Goal: Task Accomplishment & Management: Manage account settings

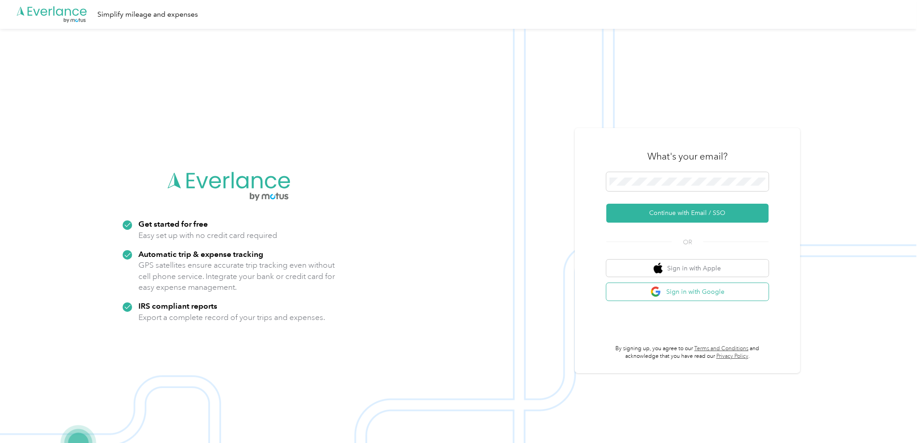
click at [679, 287] on button "Sign in with Google" at bounding box center [687, 292] width 162 height 18
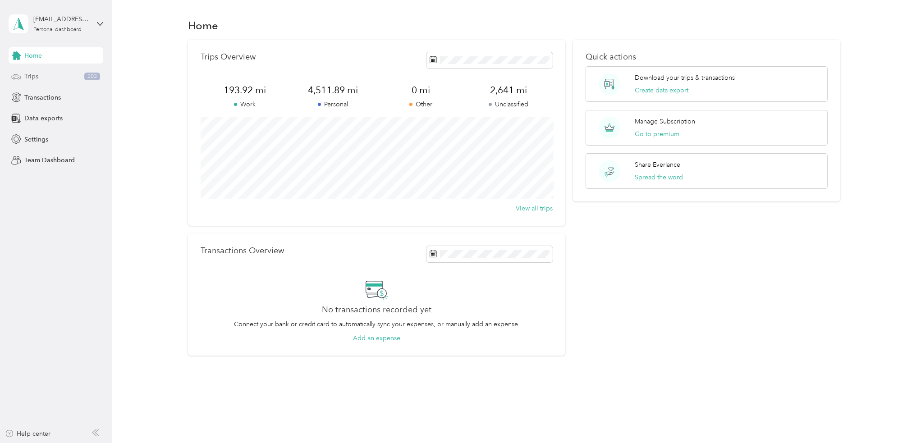
click at [43, 74] on div "Trips 203" at bounding box center [56, 76] width 95 height 16
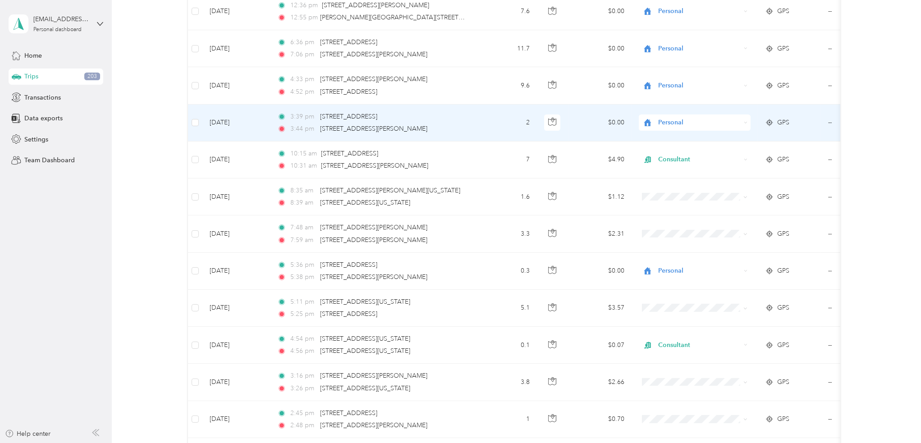
scroll to position [272, 0]
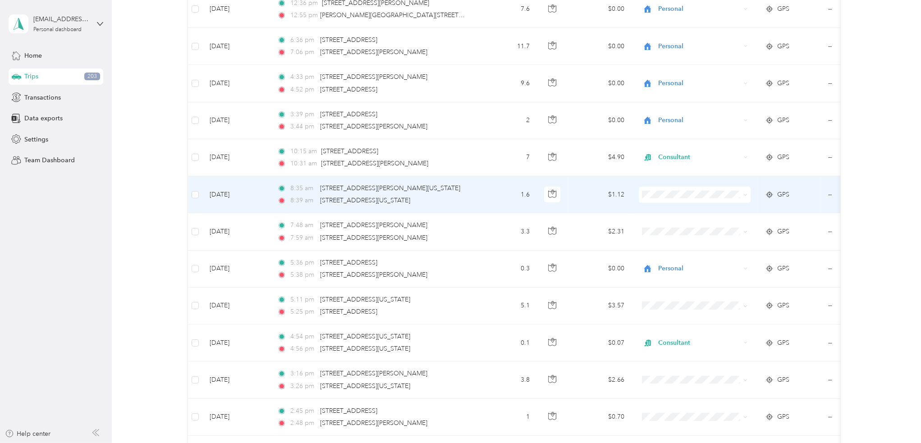
click at [746, 194] on icon at bounding box center [745, 195] width 3 height 2
click at [713, 234] on li "Consultant" at bounding box center [695, 236] width 112 height 16
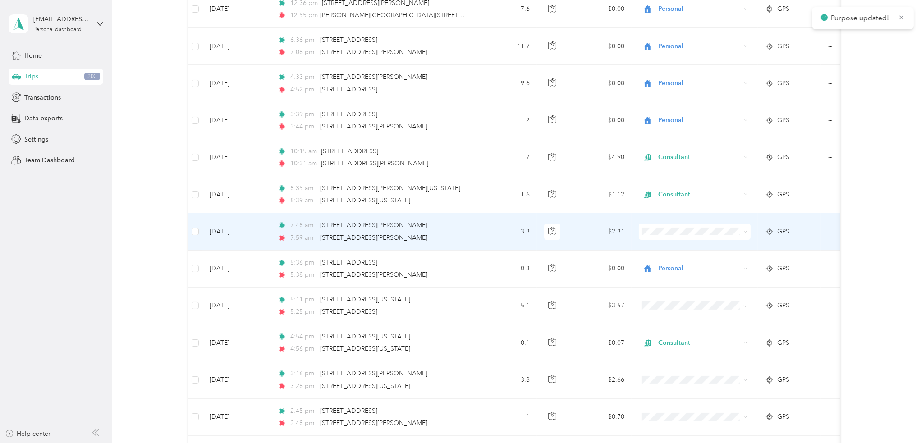
click at [748, 230] on span at bounding box center [695, 232] width 112 height 16
click at [746, 231] on icon at bounding box center [745, 232] width 4 height 4
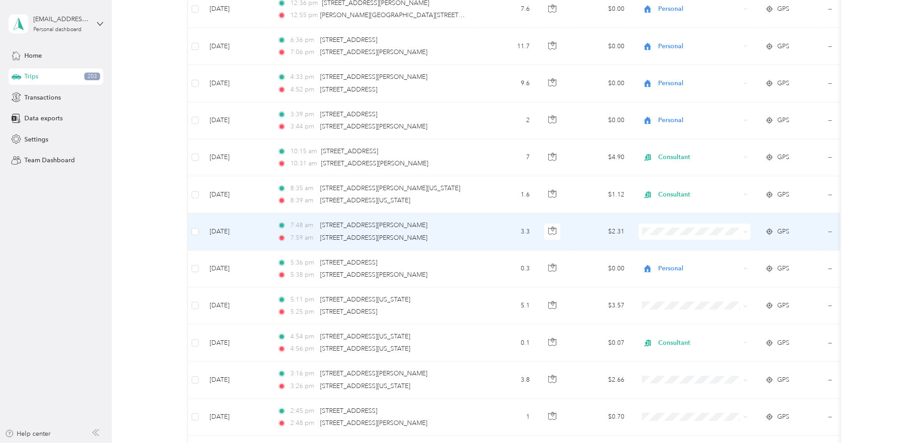
click at [721, 277] on span "Consultant" at bounding box center [703, 278] width 83 height 9
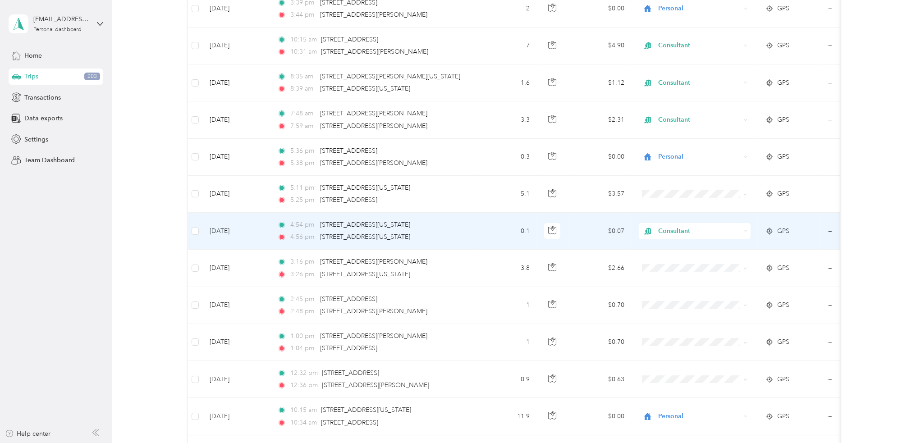
scroll to position [429, 0]
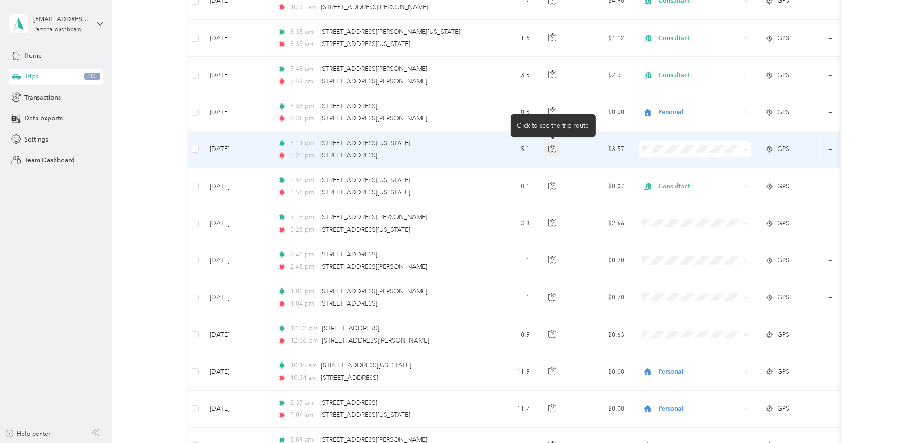
click at [554, 147] on icon "button" at bounding box center [552, 149] width 8 height 8
click at [749, 150] on span at bounding box center [695, 149] width 112 height 16
click at [747, 148] on icon at bounding box center [745, 150] width 4 height 4
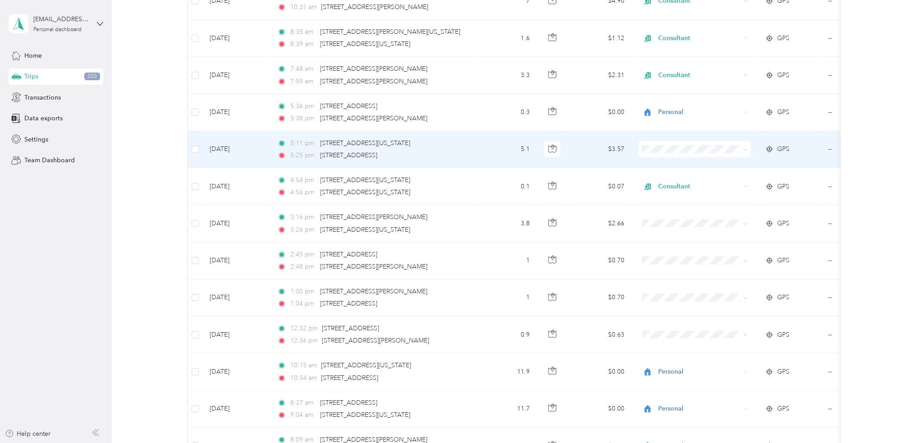
click at [682, 197] on li "Consultant" at bounding box center [695, 191] width 112 height 16
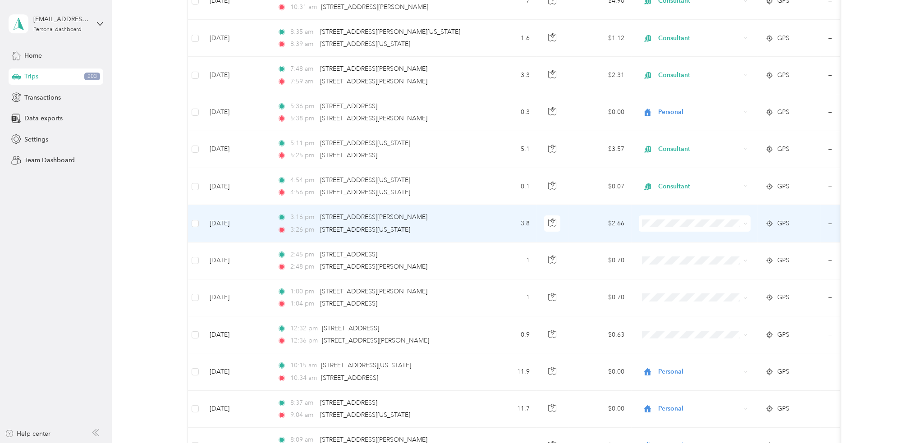
click at [748, 222] on span at bounding box center [695, 223] width 112 height 16
click at [745, 222] on icon at bounding box center [745, 224] width 4 height 4
click at [701, 273] on li "Consultant" at bounding box center [695, 266] width 112 height 16
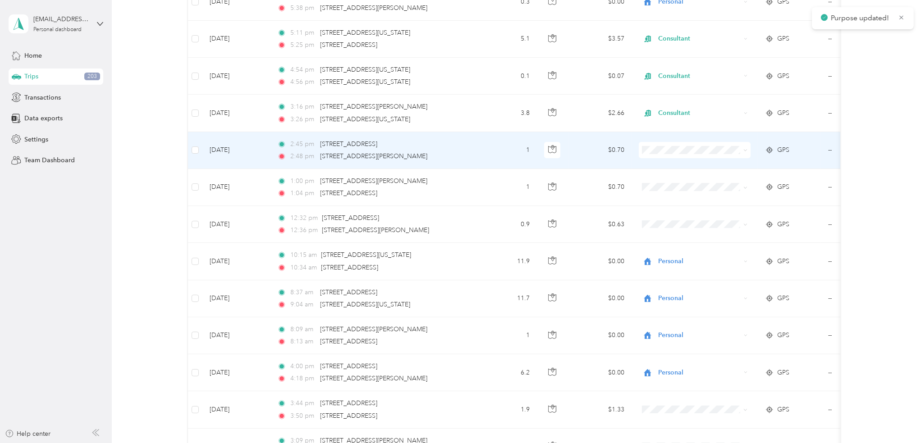
scroll to position [548, 0]
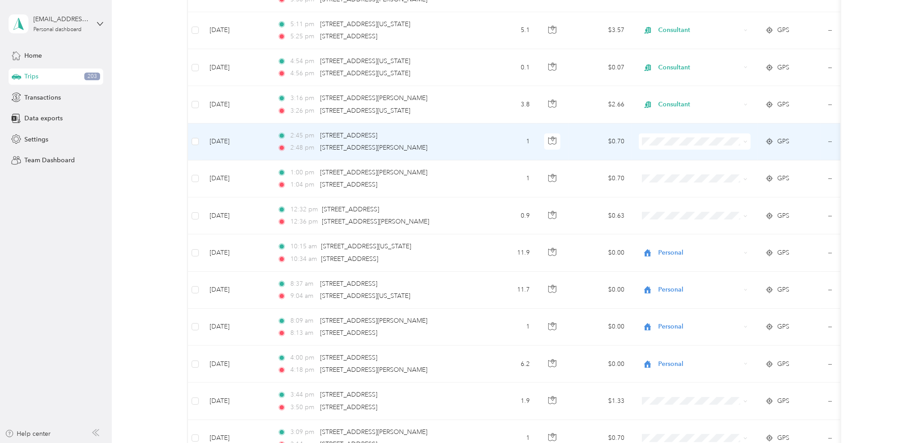
click at [745, 142] on icon at bounding box center [745, 142] width 4 height 4
click at [697, 178] on ol "Work Personal Consultant Other Charity Medical Moving Commute" at bounding box center [695, 207] width 112 height 126
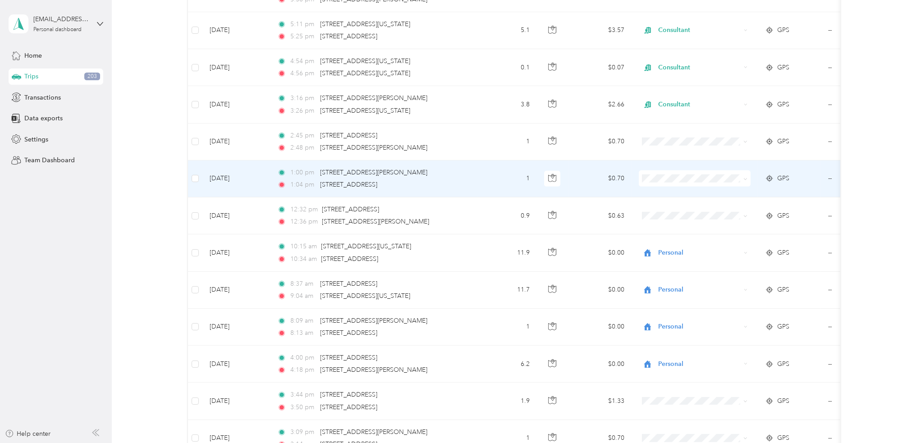
click at [746, 177] on icon at bounding box center [745, 179] width 4 height 4
click at [695, 224] on span "Consultant" at bounding box center [703, 223] width 83 height 9
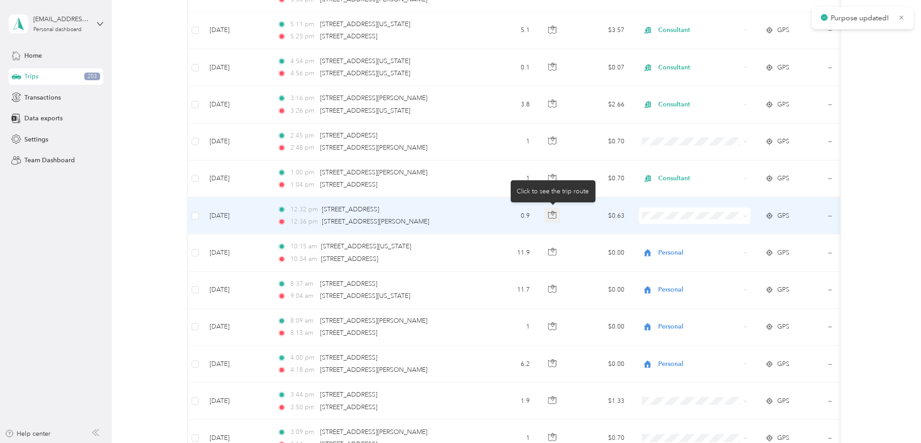
click at [554, 216] on icon "button" at bounding box center [552, 215] width 8 height 7
click at [746, 214] on icon at bounding box center [745, 216] width 4 height 4
click at [680, 244] on span "Personal" at bounding box center [703, 244] width 83 height 9
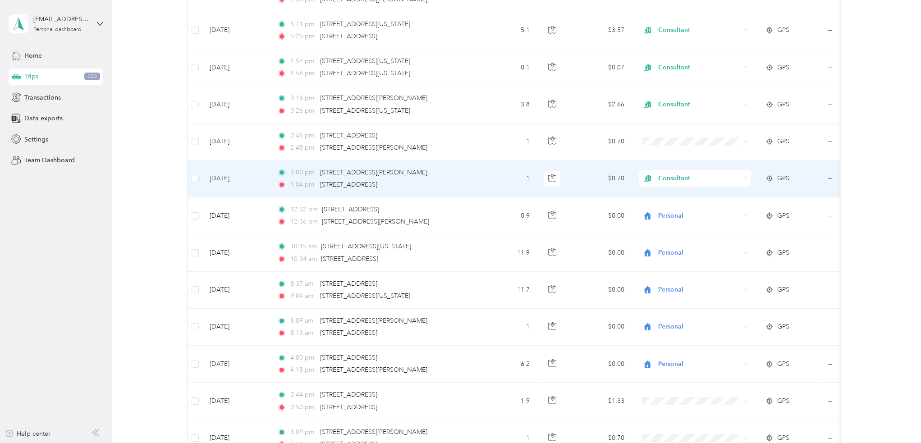
click at [743, 176] on div "Consultant" at bounding box center [695, 178] width 112 height 16
click at [701, 205] on span "Personal" at bounding box center [703, 205] width 83 height 9
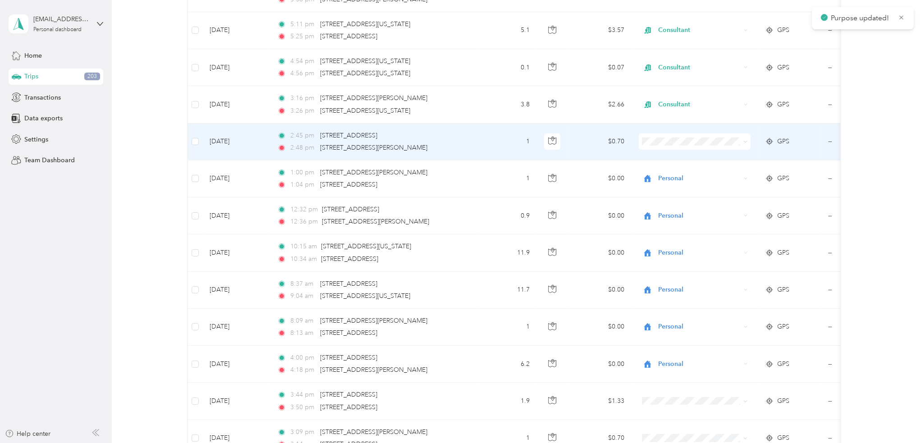
click at [749, 138] on span at bounding box center [695, 141] width 112 height 16
click at [744, 141] on icon at bounding box center [745, 142] width 3 height 2
click at [694, 175] on li "Personal" at bounding box center [695, 170] width 112 height 16
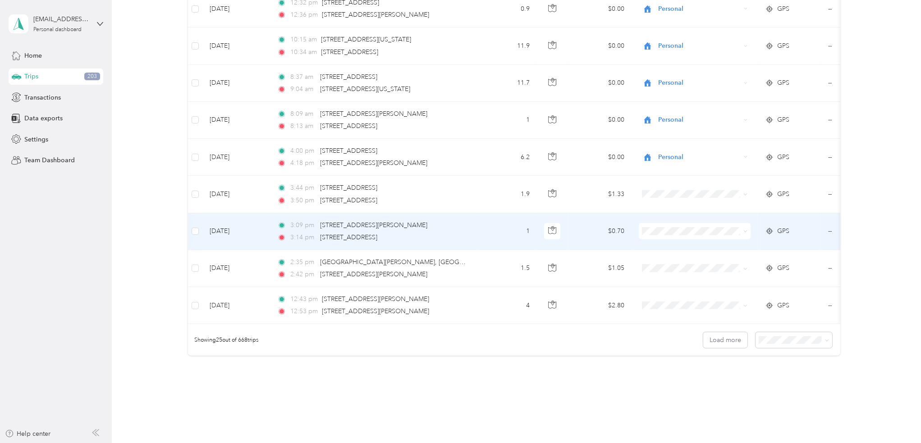
scroll to position [755, 0]
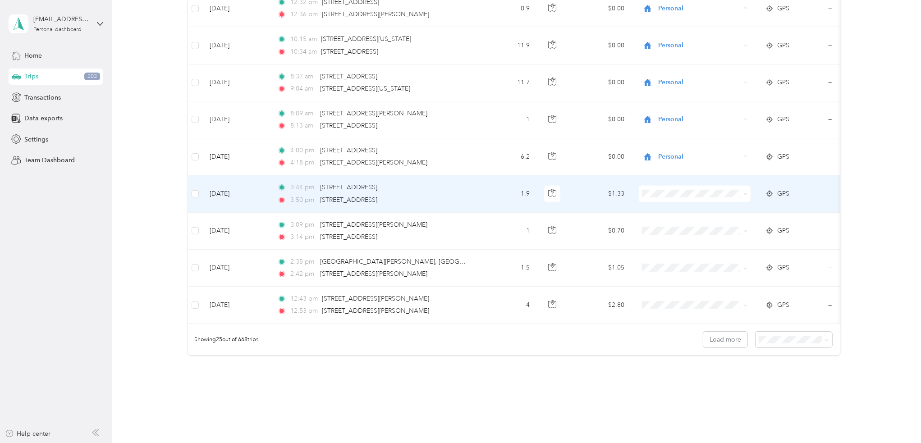
click at [745, 193] on icon at bounding box center [745, 194] width 3 height 2
click at [680, 224] on li "Personal" at bounding box center [695, 224] width 112 height 16
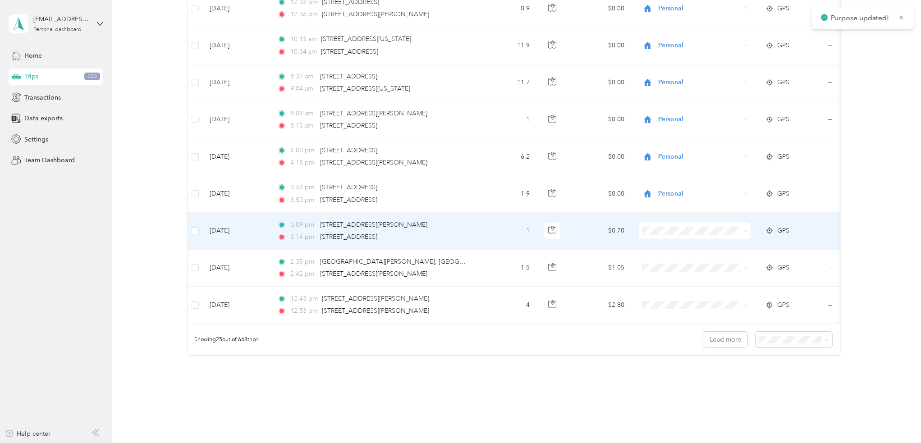
click at [744, 227] on span at bounding box center [745, 231] width 4 height 8
click at [748, 228] on span at bounding box center [695, 231] width 112 height 16
click at [744, 230] on icon at bounding box center [745, 231] width 4 height 4
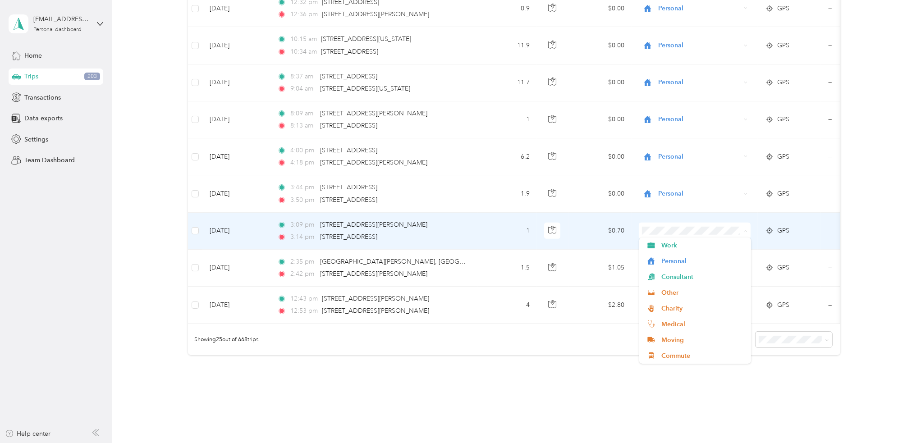
click at [744, 230] on icon at bounding box center [745, 231] width 3 height 2
click at [744, 230] on icon at bounding box center [745, 231] width 4 height 4
click at [687, 259] on span "Personal" at bounding box center [703, 255] width 83 height 9
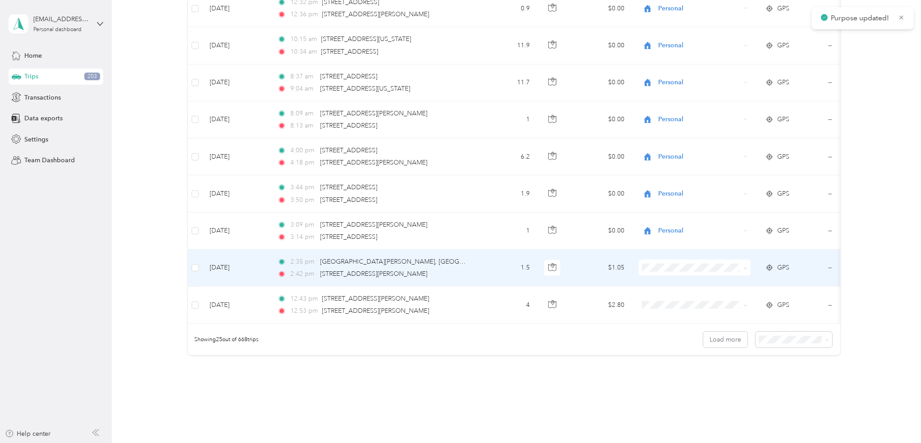
click at [748, 266] on span at bounding box center [695, 268] width 112 height 16
click at [746, 266] on icon at bounding box center [745, 268] width 4 height 4
click at [672, 301] on li "Personal" at bounding box center [695, 296] width 112 height 16
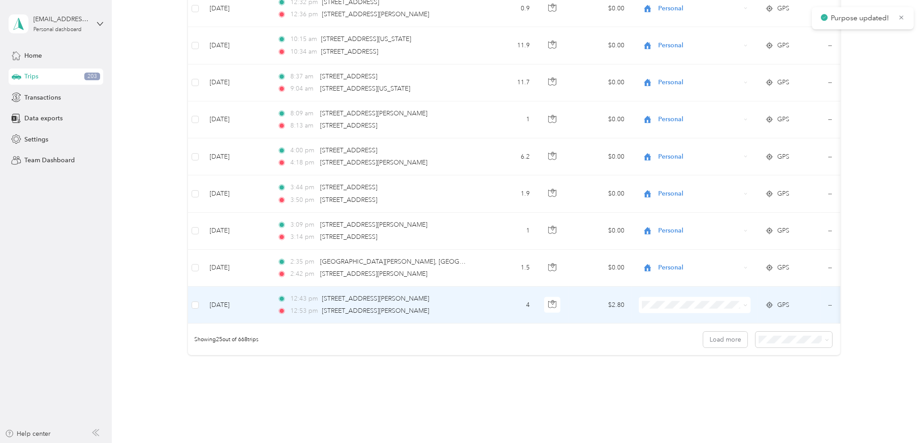
click at [748, 302] on span at bounding box center [695, 305] width 112 height 16
click at [744, 303] on icon at bounding box center [745, 305] width 4 height 4
click at [689, 339] on ol "Work Personal Consultant Other Charity Medical Moving Commute" at bounding box center [695, 369] width 112 height 126
click at [745, 303] on icon at bounding box center [745, 305] width 4 height 4
click at [670, 335] on li "Personal" at bounding box center [695, 330] width 112 height 16
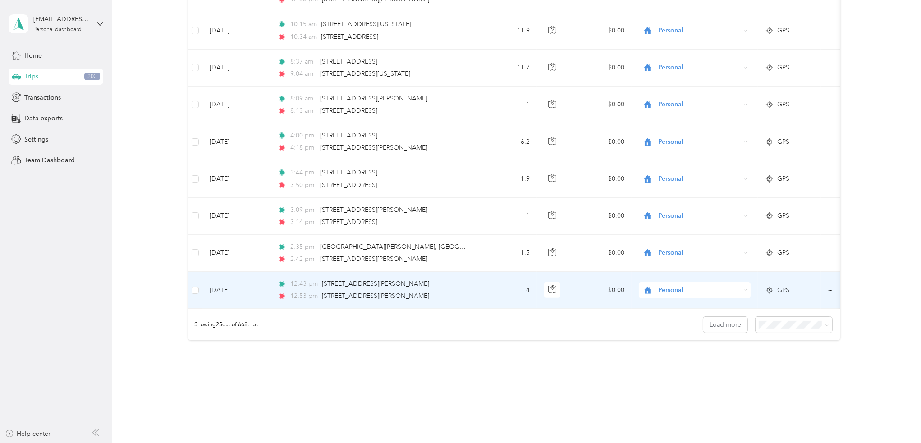
scroll to position [771, 0]
